Goal: Task Accomplishment & Management: Complete application form

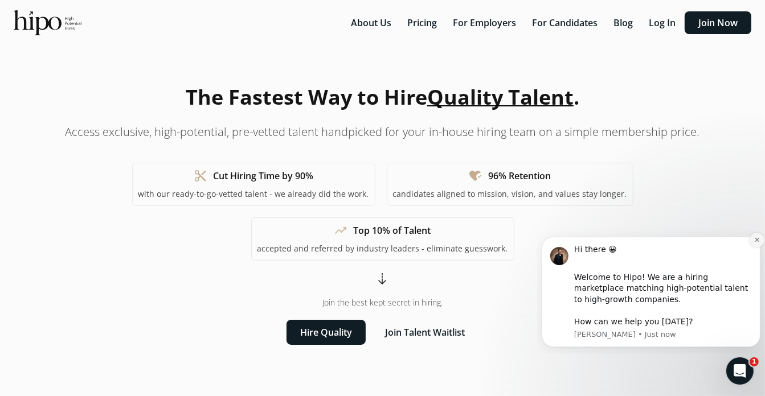
click at [752, 238] on button "Dismiss notification" at bounding box center [756, 239] width 15 height 15
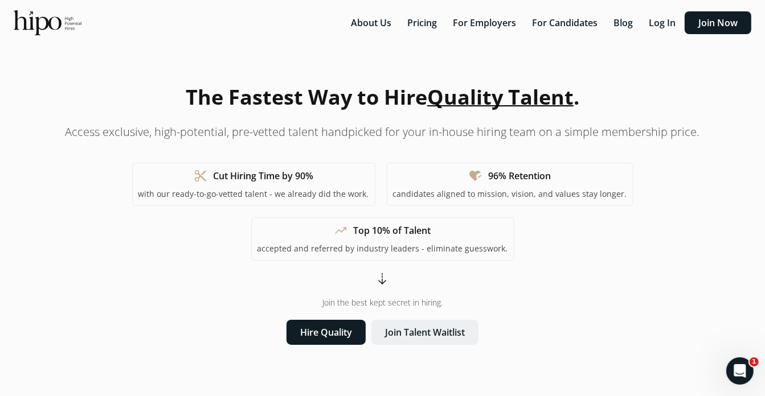
click at [433, 334] on button "Join Talent Waitlist" at bounding box center [424, 332] width 107 height 25
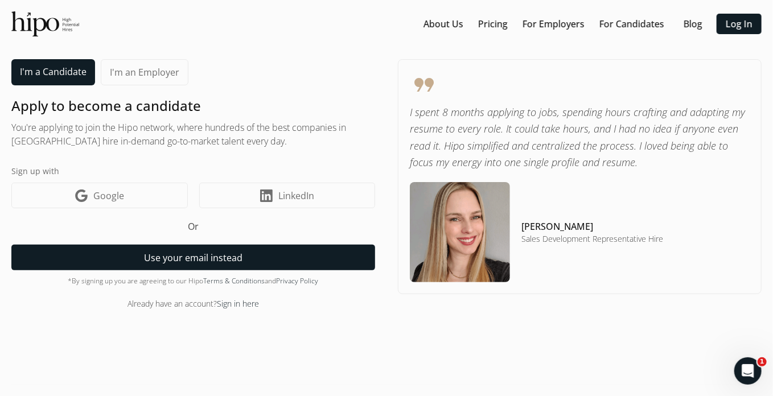
click at [155, 252] on button "Use your email instead" at bounding box center [193, 258] width 364 height 26
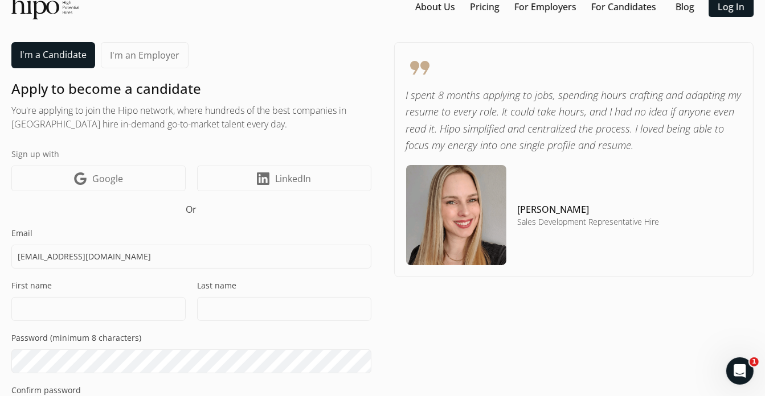
drag, startPoint x: 155, startPoint y: 252, endPoint x: -19, endPoint y: 266, distance: 174.7
click at [0, 266] on html "“Hire character. Train skill.” - Peter Shutz About Us Pricing For Employers For…" at bounding box center [382, 181] width 765 height 396
click at [155, 258] on input "moathahmad320@gmail.com" at bounding box center [191, 257] width 360 height 24
type input "moathahmad320@gmail.com"
click at [71, 305] on input at bounding box center [98, 309] width 174 height 24
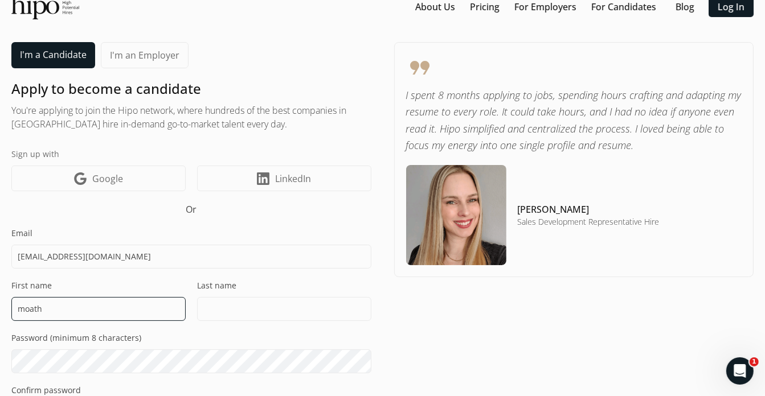
drag, startPoint x: 59, startPoint y: 312, endPoint x: -19, endPoint y: 322, distance: 78.0
click at [0, 322] on html "“Hire character. Train skill.” - Peter Shutz About Us Pricing For Employers For…" at bounding box center [382, 181] width 765 height 396
type input "Moath"
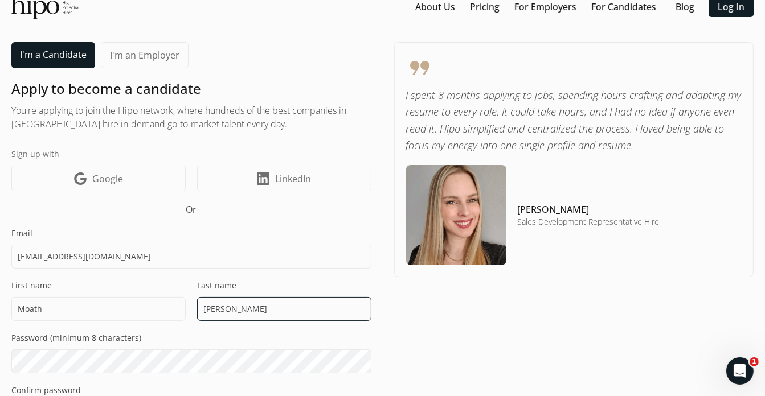
type input "Ahmad"
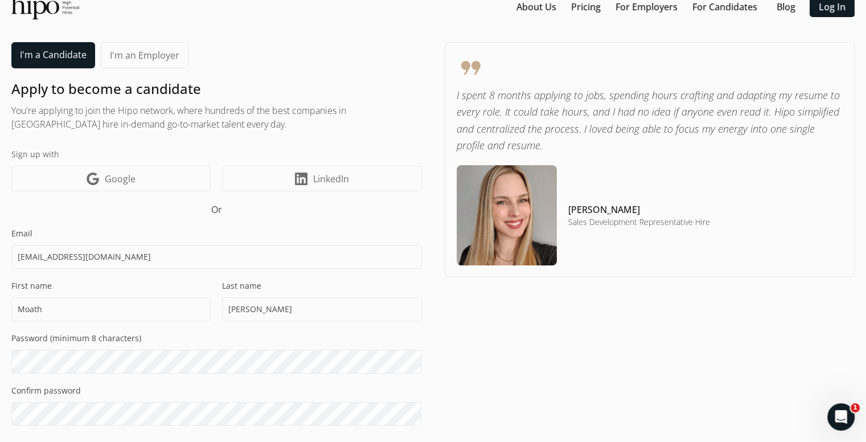
click at [614, 355] on div "format_quote I spent 8 months applying to jobs, spending hours crafting and ada…" at bounding box center [650, 275] width 410 height 466
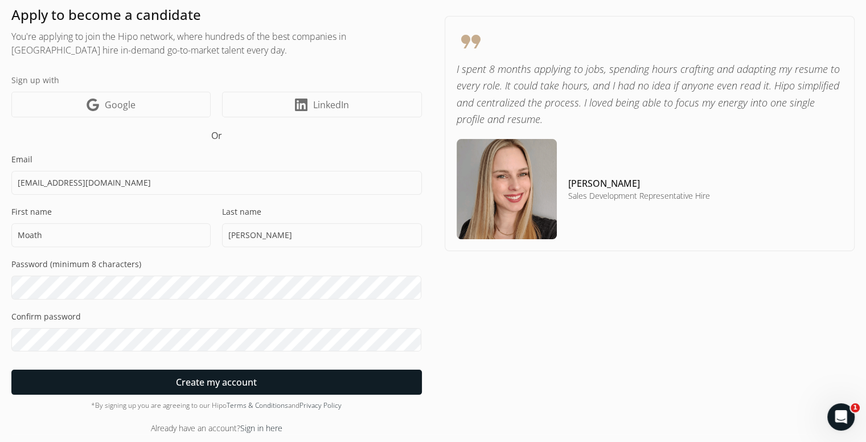
scroll to position [93, 0]
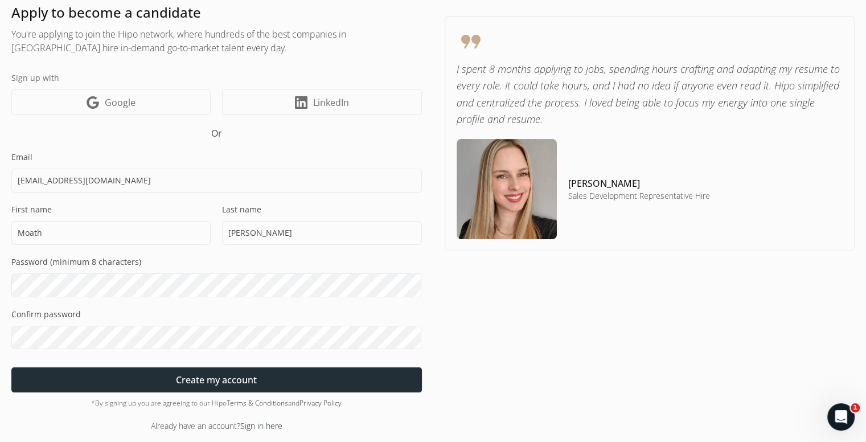
click at [236, 373] on span "Create my account" at bounding box center [216, 380] width 81 height 14
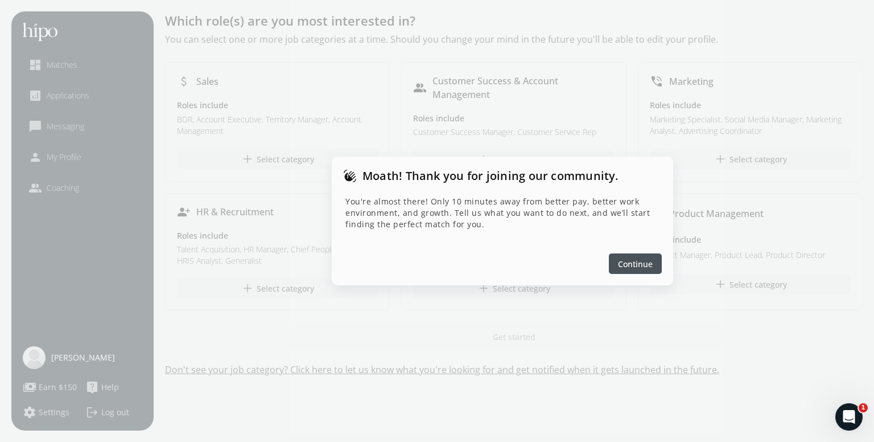
click at [627, 260] on span "Continue" at bounding box center [635, 264] width 35 height 12
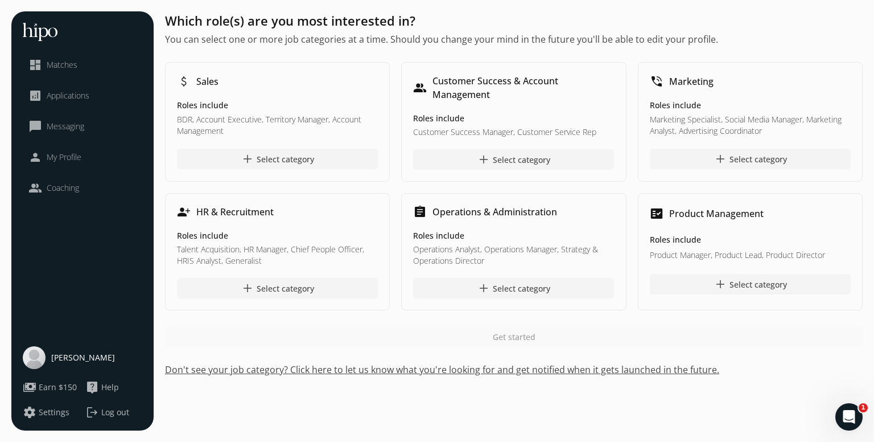
click at [520, 367] on button "Don't see your job category? Click here to let us know what you're looking for …" at bounding box center [514, 370] width 698 height 14
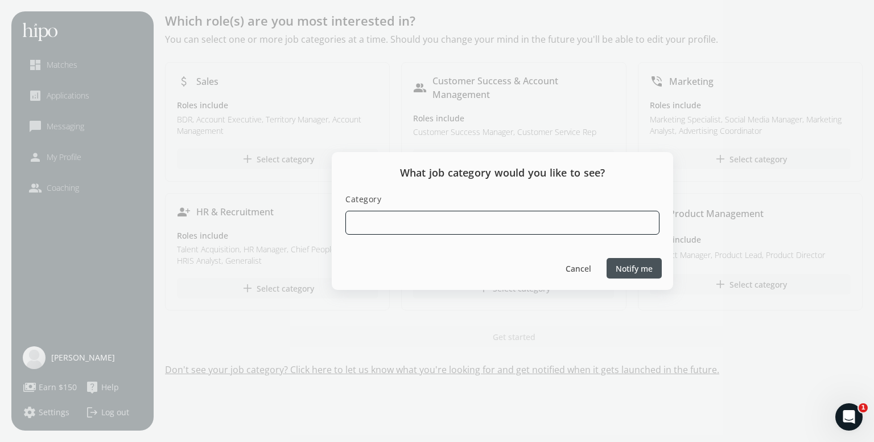
click at [495, 215] on input at bounding box center [503, 223] width 314 height 24
type input "Software Developer"
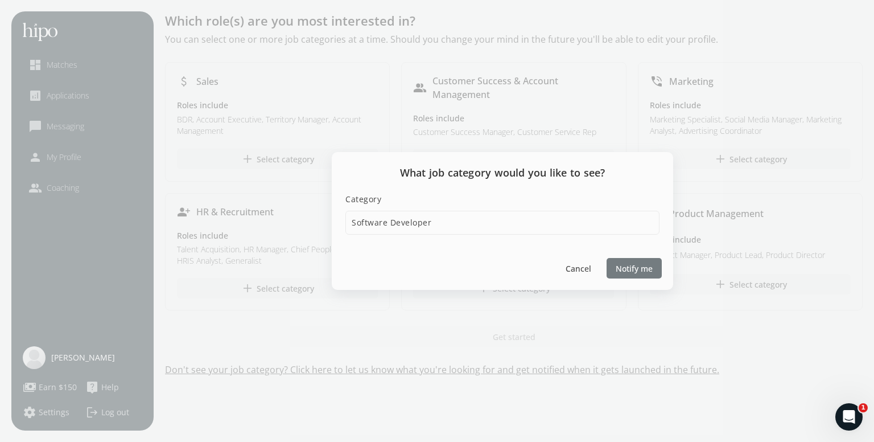
click at [634, 265] on span "Notify me" at bounding box center [634, 268] width 37 height 12
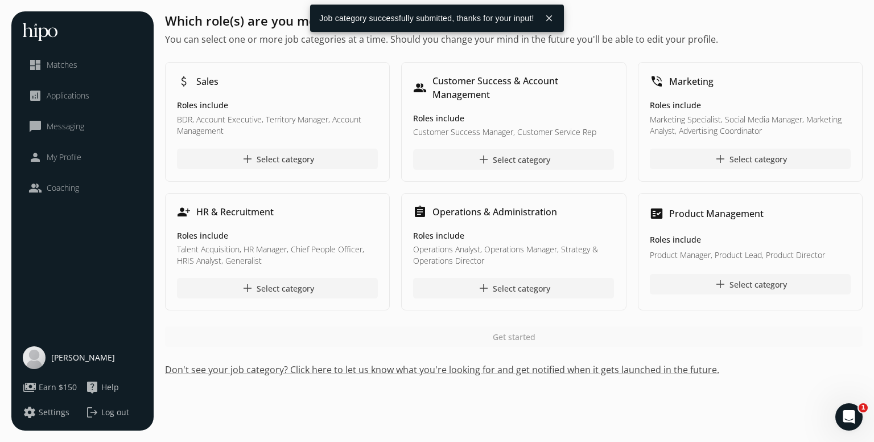
click at [549, 19] on button "close" at bounding box center [549, 18] width 20 height 20
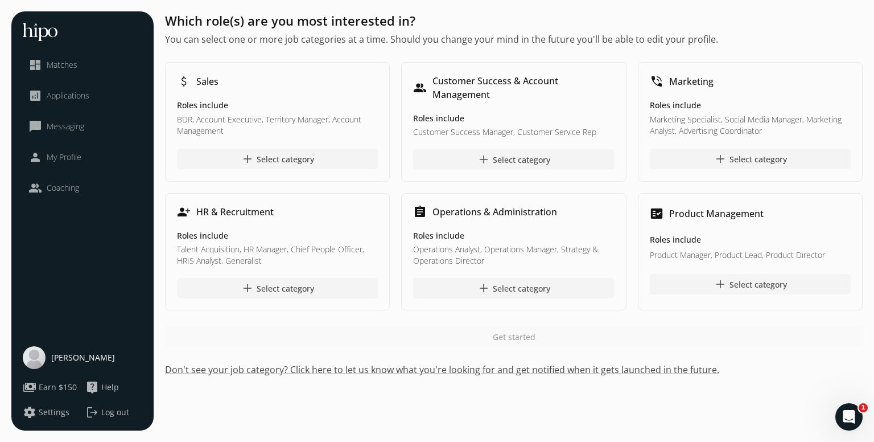
click at [108, 396] on span "Log out" at bounding box center [115, 411] width 28 height 11
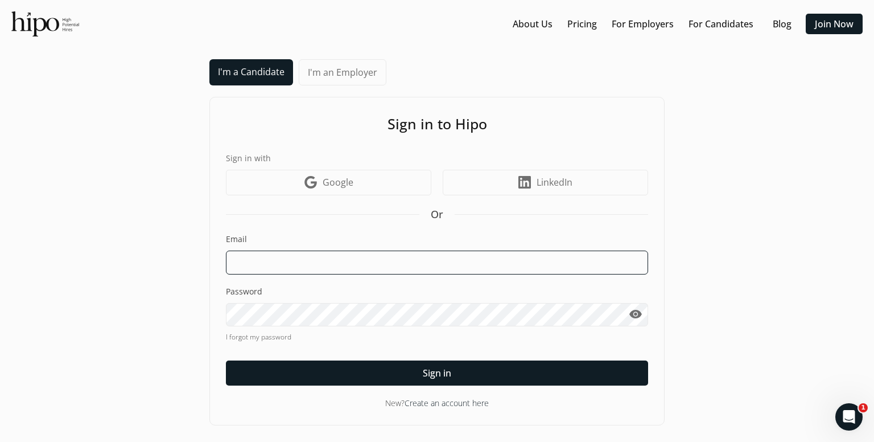
type input "moathahmad320@gmail.com"
